Goal: Task Accomplishment & Management: Use online tool/utility

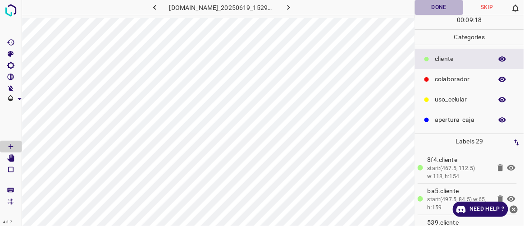
click at [434, 5] on button "Done" at bounding box center [439, 7] width 48 height 15
click at [293, 3] on icon "button" at bounding box center [288, 7] width 9 height 9
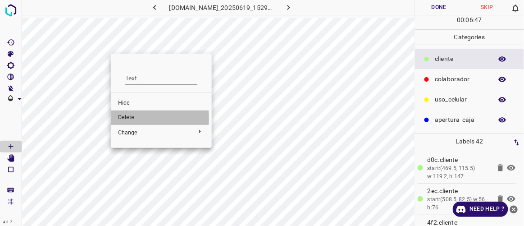
click at [135, 118] on span "Delete" at bounding box center [161, 118] width 87 height 8
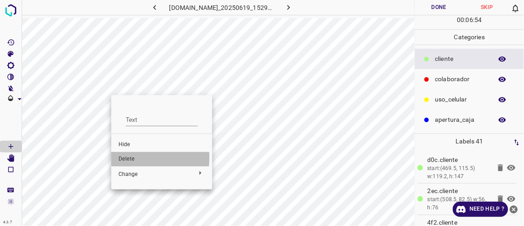
click at [124, 157] on span "Delete" at bounding box center [162, 159] width 87 height 8
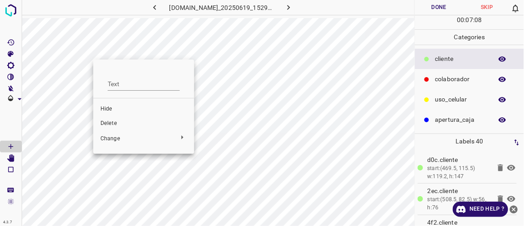
click at [15, 146] on div at bounding box center [262, 113] width 524 height 226
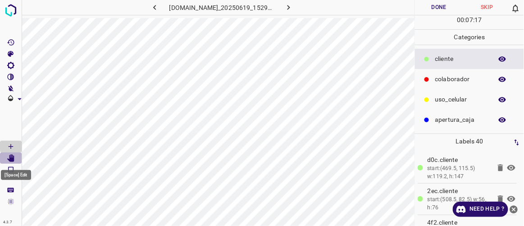
click at [11, 159] on icon "[Space] Edit" at bounding box center [10, 158] width 7 height 8
click at [14, 146] on icon "[Space] Draw" at bounding box center [11, 146] width 8 height 8
click at [12, 158] on icon "[Space] Edit" at bounding box center [10, 158] width 7 height 8
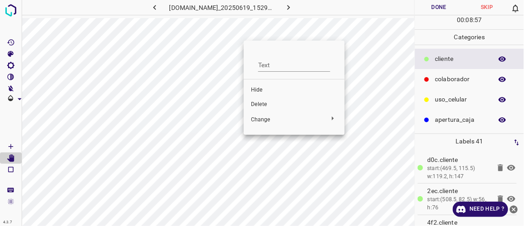
click at [258, 101] on span "Delete" at bounding box center [294, 104] width 87 height 8
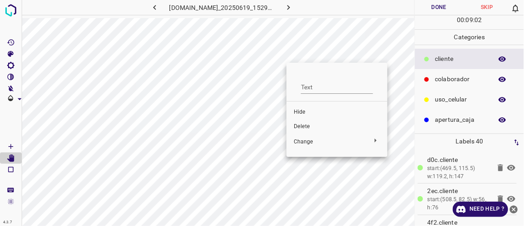
click at [305, 125] on span "Delete" at bounding box center [337, 127] width 87 height 8
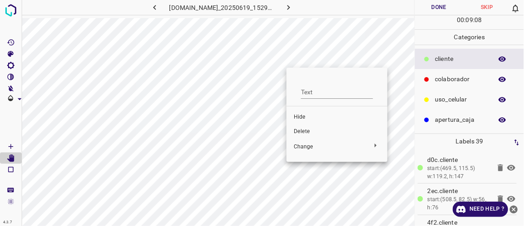
click at [305, 131] on span "Delete" at bounding box center [337, 132] width 87 height 8
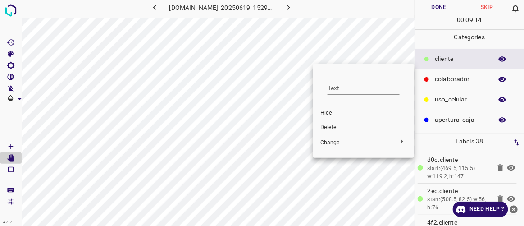
click at [334, 128] on span "Delete" at bounding box center [363, 127] width 87 height 8
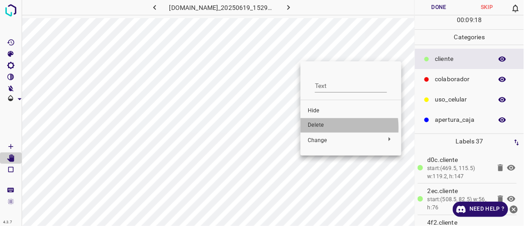
click at [319, 128] on span "Delete" at bounding box center [351, 125] width 87 height 8
